Goal: Task Accomplishment & Management: Manage account settings

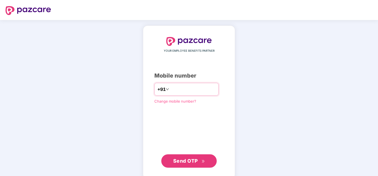
click at [202, 90] on input "number" at bounding box center [193, 89] width 46 height 9
type input "**********"
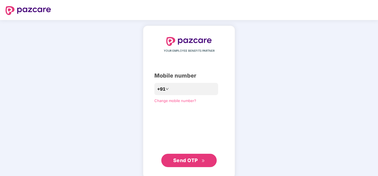
click at [184, 166] on button "Send OTP" at bounding box center [188, 159] width 55 height 13
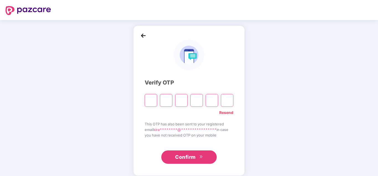
type input "*"
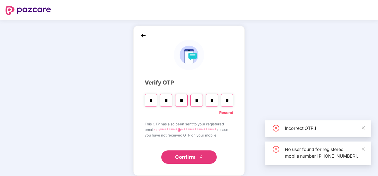
type input "*"
click at [185, 159] on span "Confirm" at bounding box center [185, 157] width 21 height 8
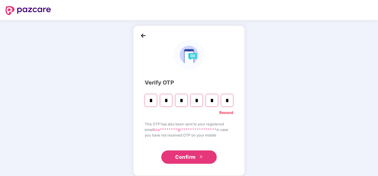
click at [231, 101] on input "*" at bounding box center [227, 100] width 12 height 13
type input "*"
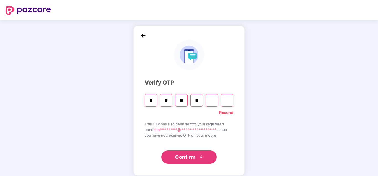
type input "*"
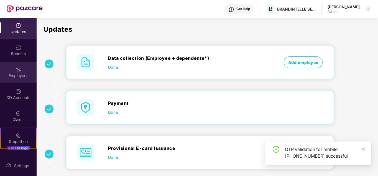
click at [10, 76] on div "Employees" at bounding box center [18, 76] width 37 height 6
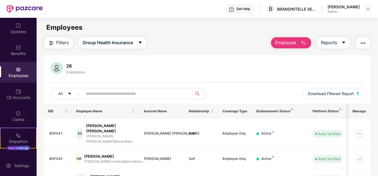
drag, startPoint x: 125, startPoint y: 84, endPoint x: 125, endPoint y: 90, distance: 5.5
click at [125, 90] on div "26 Employees All Download Filtered Report" at bounding box center [207, 83] width 327 height 42
click at [125, 90] on input "text" at bounding box center [136, 93] width 100 height 8
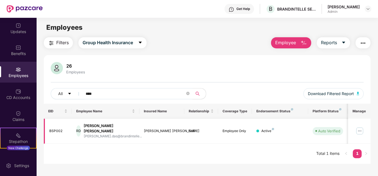
type input "****"
click at [109, 123] on div "RD [PERSON_NAME] [PERSON_NAME] [PERSON_NAME].das@brandintelle..." at bounding box center [105, 131] width 59 height 16
click at [105, 125] on div "[PERSON_NAME] [PERSON_NAME]" at bounding box center [113, 128] width 58 height 11
click at [76, 127] on div "RD" at bounding box center [78, 130] width 5 height 11
click at [358, 126] on img at bounding box center [360, 130] width 9 height 9
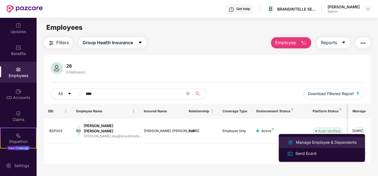
click at [322, 138] on li "Manage Employee & Dependents" at bounding box center [322, 142] width 86 height 11
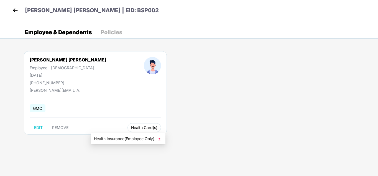
click at [131, 126] on span "Health Card(s)" at bounding box center [144, 127] width 26 height 3
click at [109, 29] on div "Policies" at bounding box center [112, 32] width 22 height 6
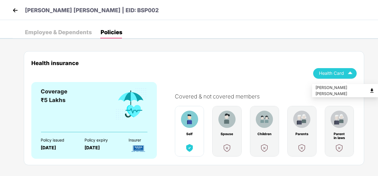
click at [336, 75] on span "Health Card" at bounding box center [331, 73] width 25 height 3
click at [293, 73] on div "Health insurance Health Card" at bounding box center [194, 71] width 326 height 22
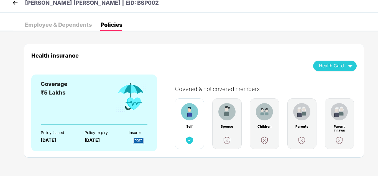
click at [13, 4] on img at bounding box center [15, 3] width 8 height 8
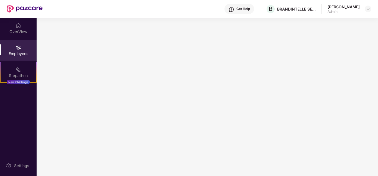
scroll to position [0, 0]
